Goal: Task Accomplishment & Management: Manage account settings

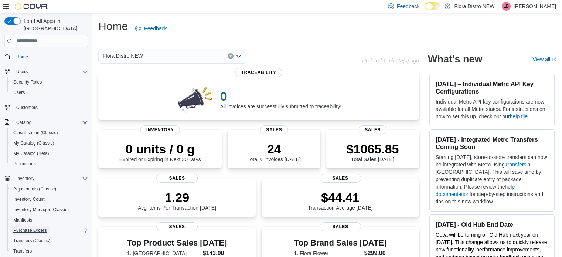
click at [40, 227] on span "Purchase Orders" at bounding box center [30, 230] width 34 height 6
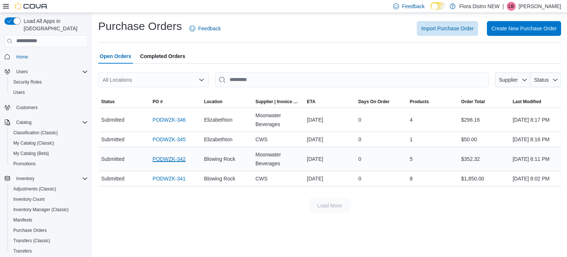
click at [168, 163] on link "PODWZK-342" at bounding box center [169, 158] width 33 height 9
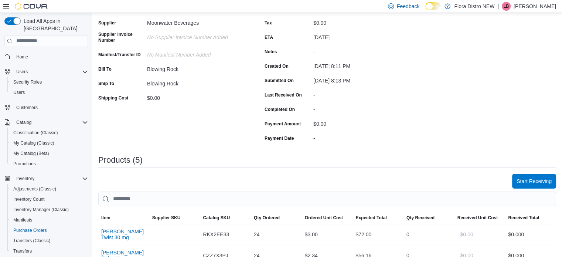
scroll to position [70, 0]
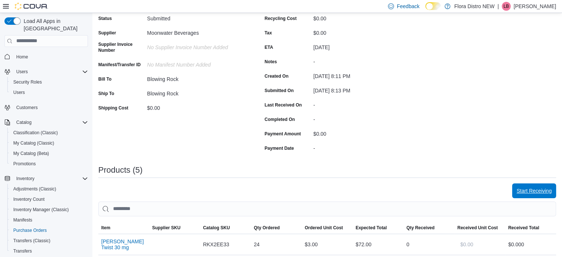
click at [534, 188] on span "Start Receiving" at bounding box center [533, 190] width 35 height 7
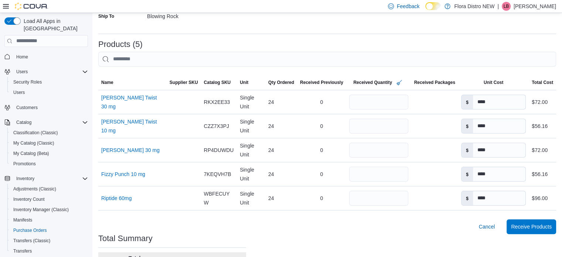
scroll to position [145, 0]
click at [541, 227] on span "Receive Products" at bounding box center [531, 225] width 41 height 7
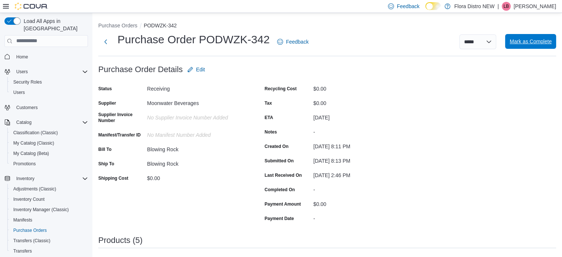
click at [532, 41] on span "Mark as Complete" at bounding box center [530, 41] width 42 height 7
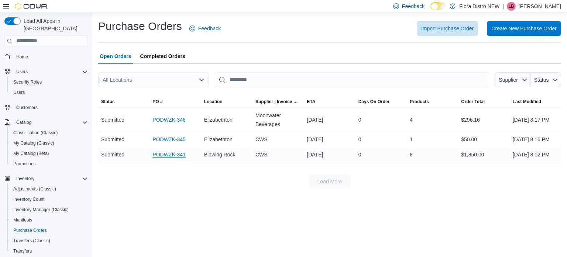
click at [162, 159] on link "PODWZK-341" at bounding box center [169, 154] width 33 height 9
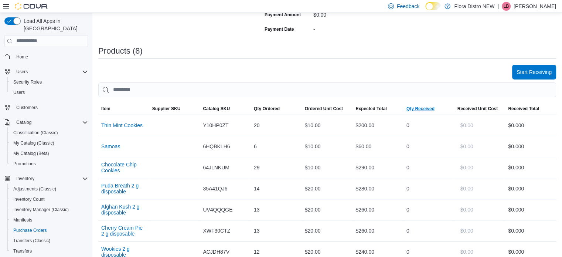
scroll to position [165, 0]
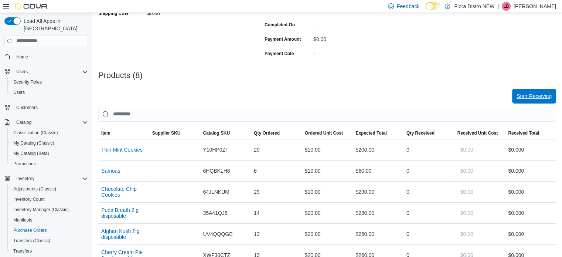
click at [539, 96] on span "Start Receiving" at bounding box center [533, 95] width 35 height 7
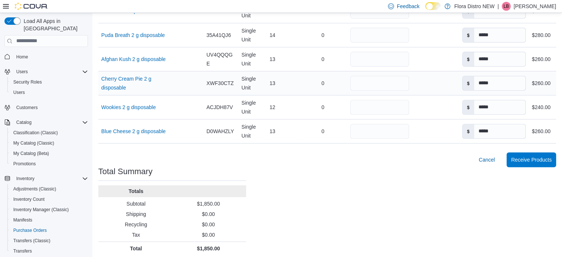
scroll to position [283, 0]
click at [531, 160] on span "Receive Products" at bounding box center [531, 159] width 41 height 7
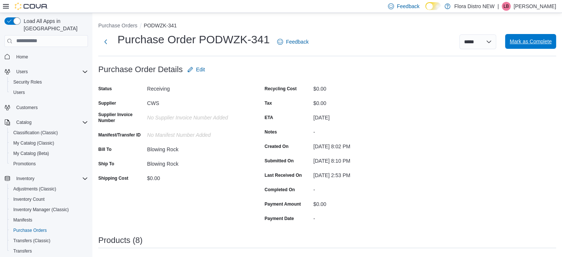
click at [534, 40] on span "Mark as Complete" at bounding box center [530, 41] width 42 height 7
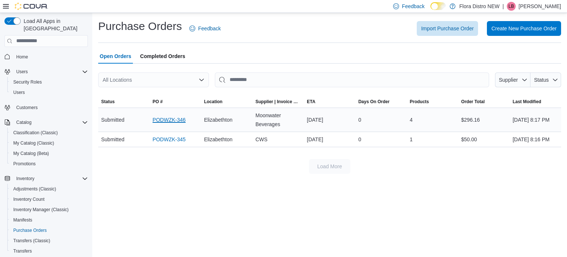
click at [165, 121] on link "PODWZK-346" at bounding box center [169, 119] width 33 height 9
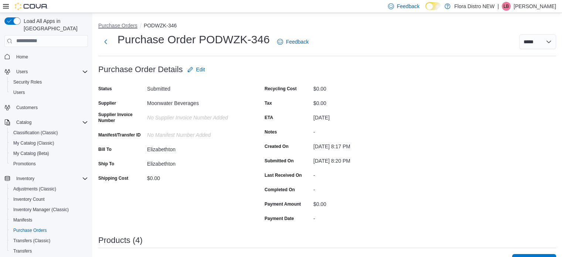
click at [111, 27] on button "Purchase Orders" at bounding box center [117, 26] width 39 height 6
